Goal: Find specific page/section: Find specific page/section

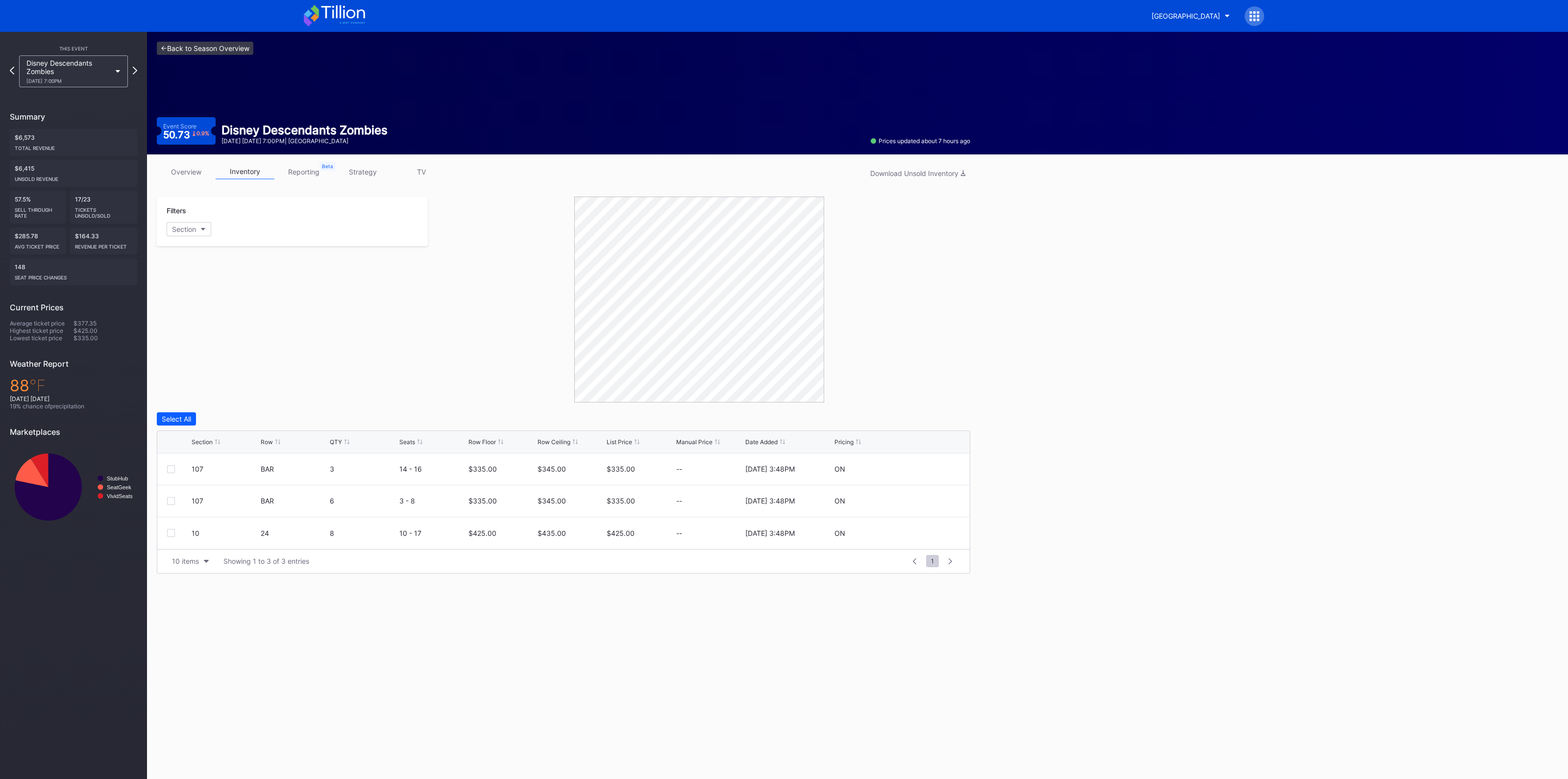
click at [210, 48] on link "<- Back to Season Overview" at bounding box center [205, 48] width 97 height 13
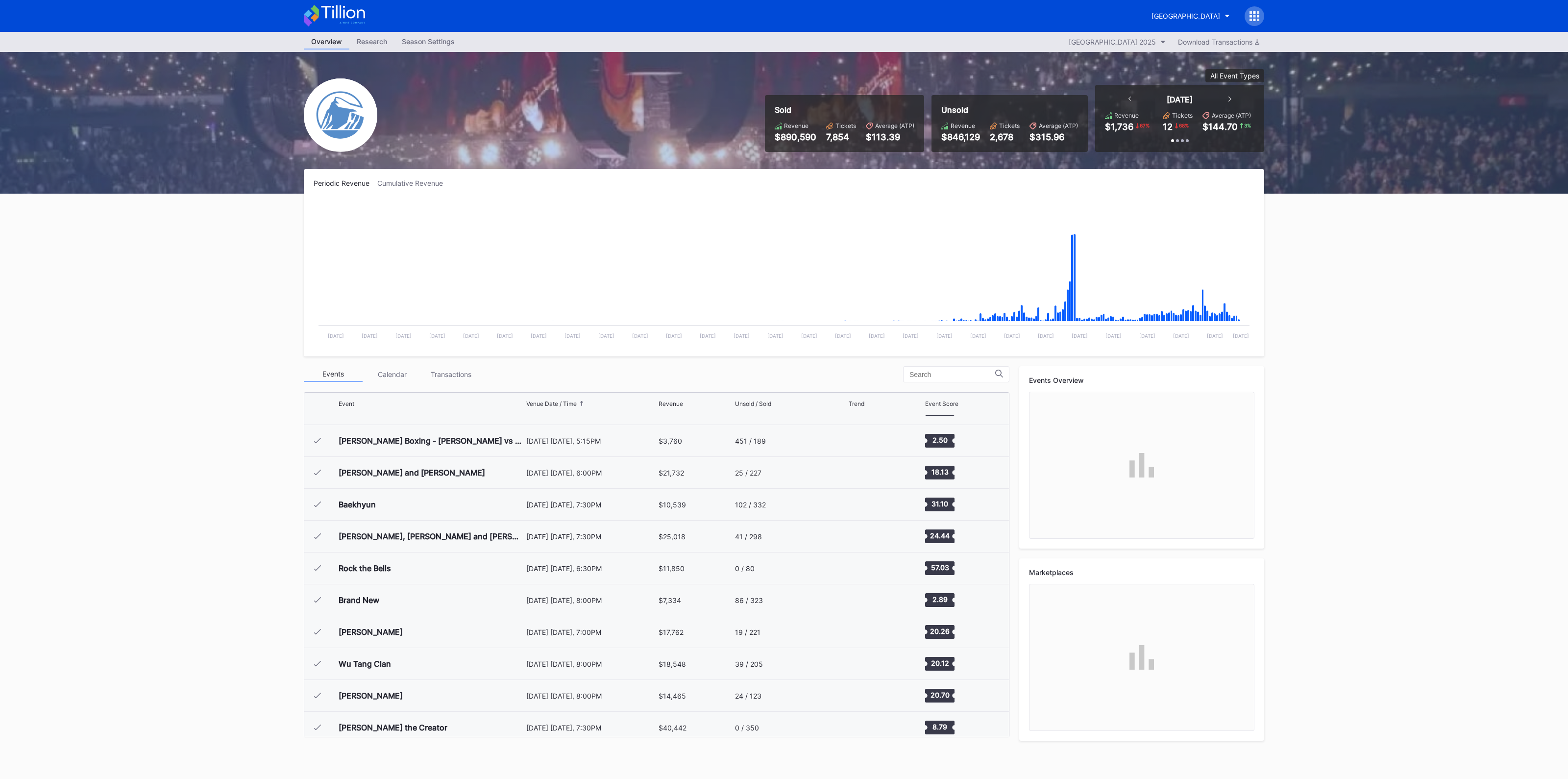
scroll to position [956, 0]
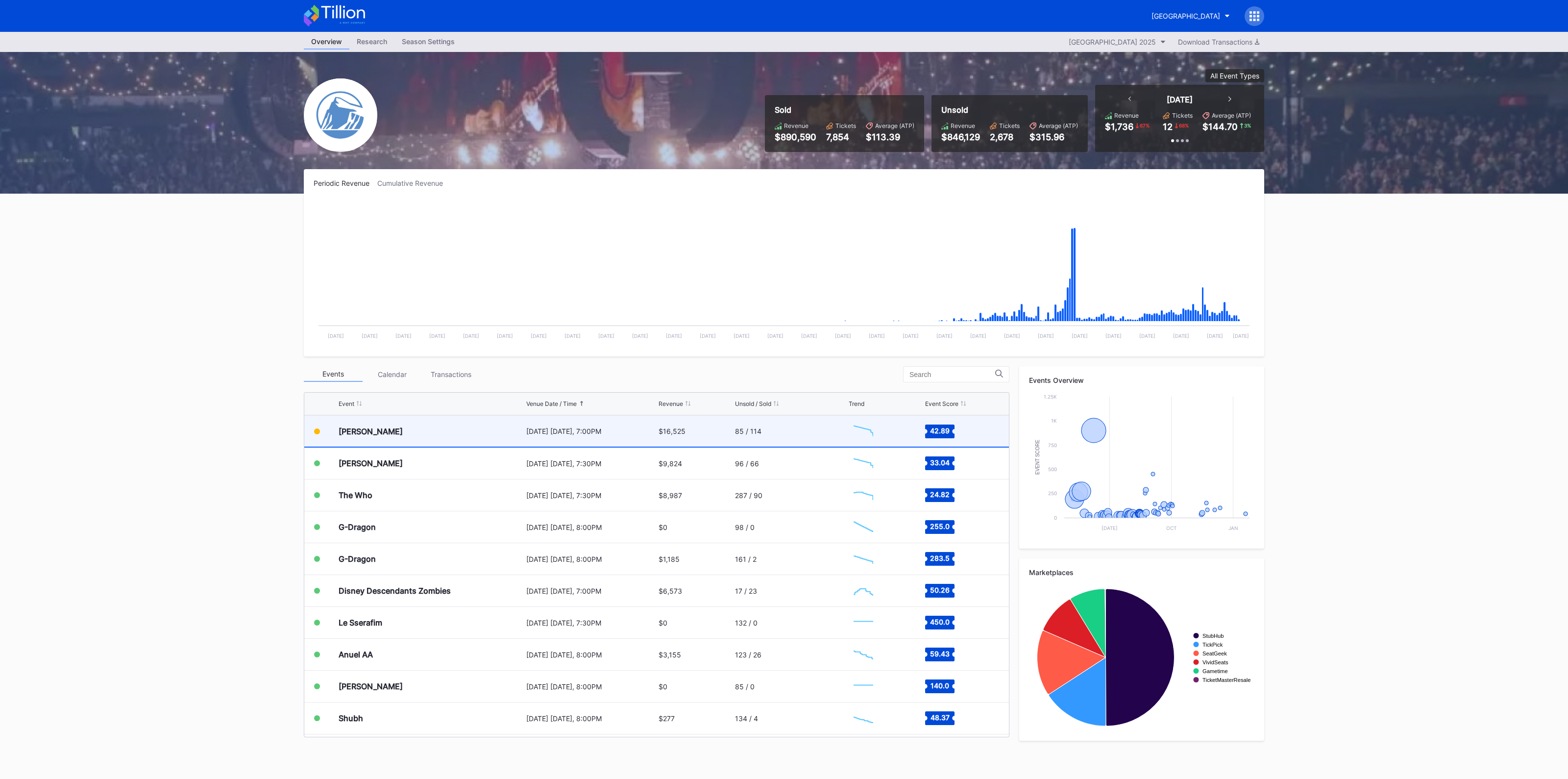
click at [662, 439] on div "$16,525" at bounding box center [696, 431] width 74 height 31
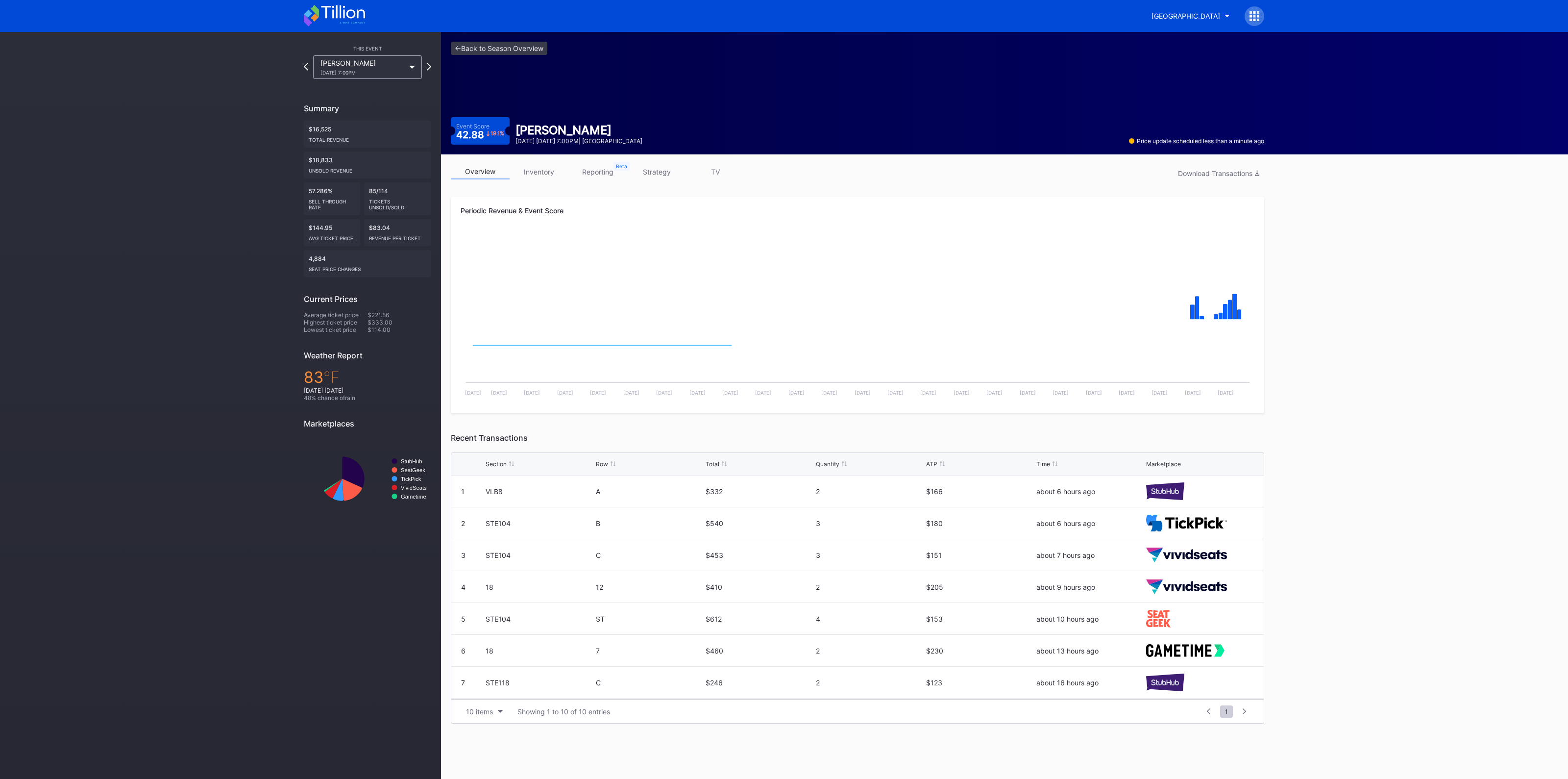
click at [527, 173] on link "inventory" at bounding box center [539, 172] width 59 height 15
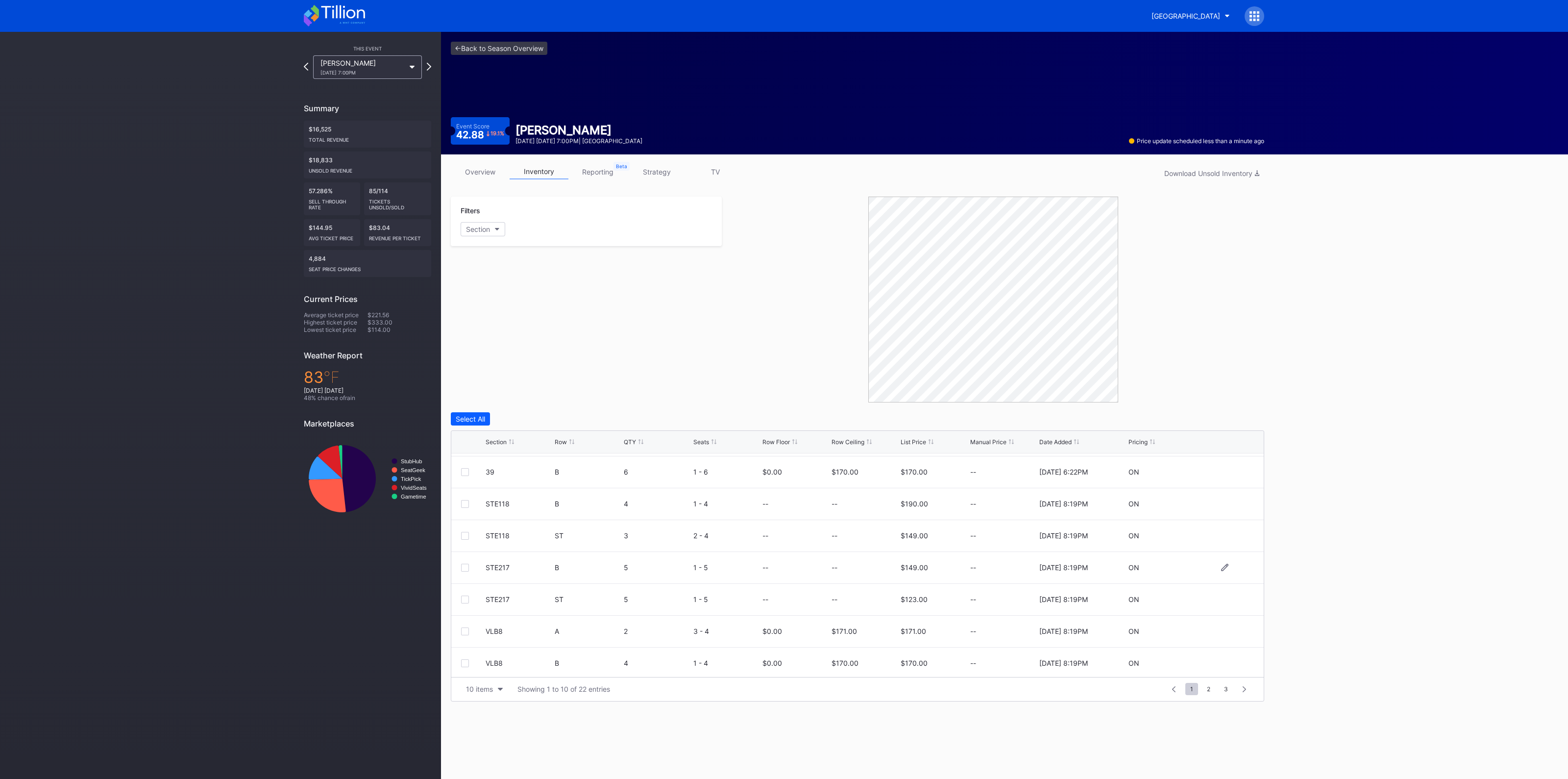
scroll to position [95, 0]
click at [478, 689] on div "10 items" at bounding box center [480, 689] width 27 height 9
click at [489, 652] on div "100 items" at bounding box center [485, 646] width 46 height 18
click at [499, 439] on div "Section" at bounding box center [496, 442] width 21 height 7
